Goal: Communication & Community: Answer question/provide support

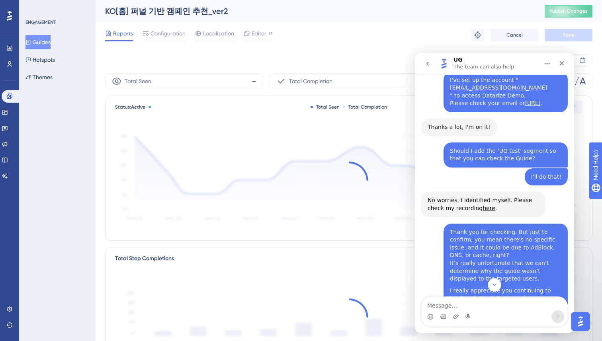
scroll to position [5093, 0]
click at [529, 287] on div "I really appreciate you continuing to track and check the issue for us. However…" at bounding box center [506, 310] width 112 height 47
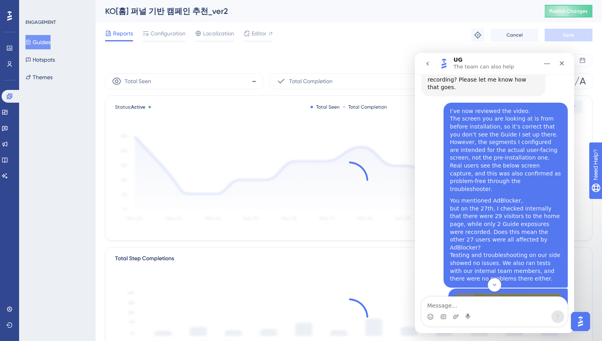
scroll to position [4679, 0]
drag, startPoint x: 483, startPoint y: 157, endPoint x: 505, endPoint y: 163, distance: 22.4
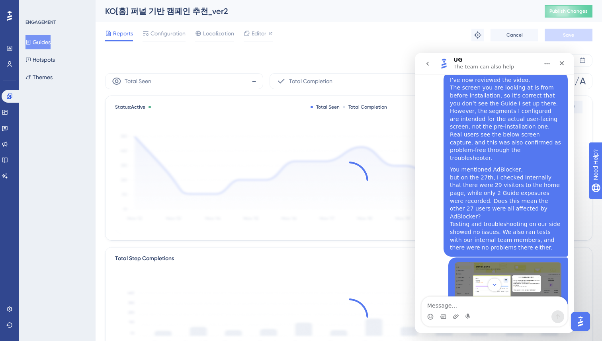
scroll to position [4710, 0]
drag, startPoint x: 427, startPoint y: 166, endPoint x: 463, endPoint y: 190, distance: 43.4
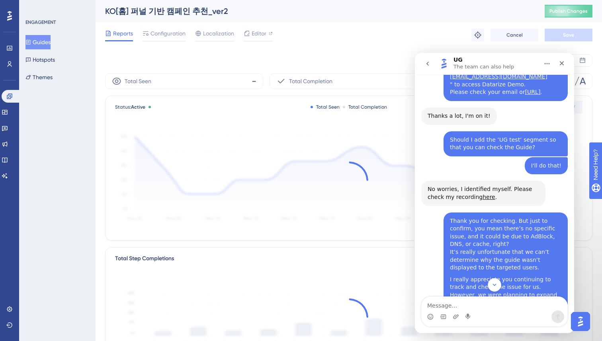
scroll to position [5122, 0]
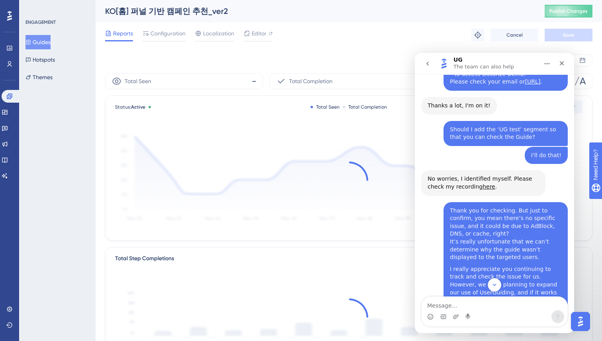
drag, startPoint x: 431, startPoint y: 125, endPoint x: 519, endPoint y: 135, distance: 89.5
